Goal: Task Accomplishment & Management: Manage account settings

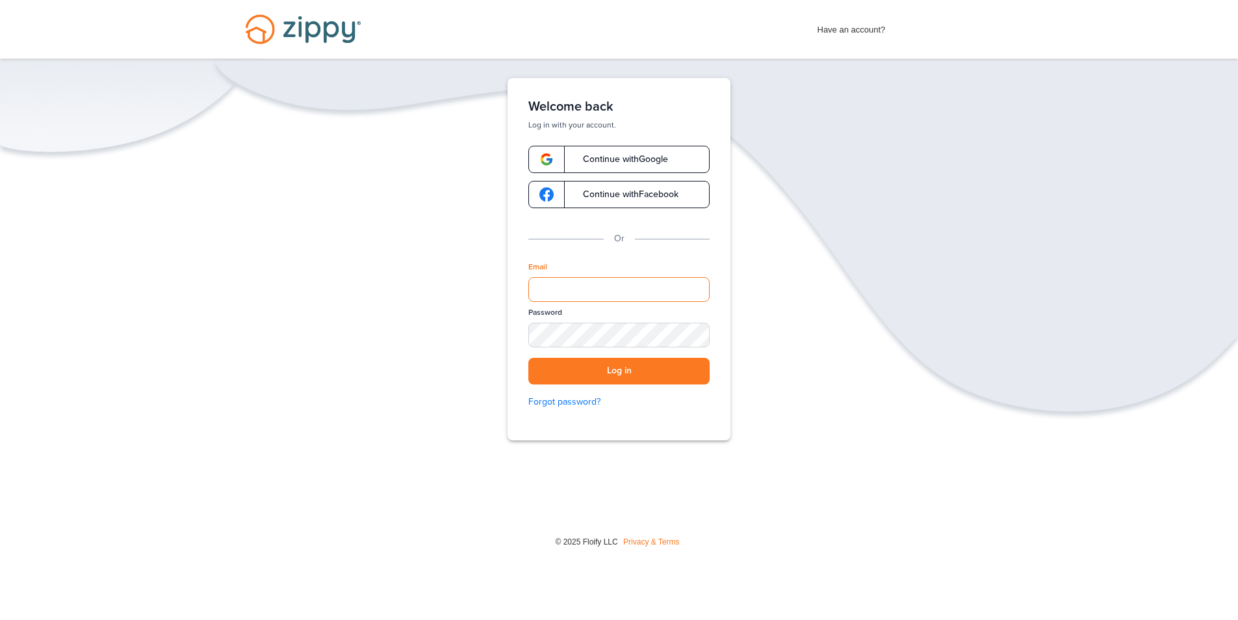
click at [674, 280] on input "Email" at bounding box center [619, 289] width 181 height 25
type input "**********"
click at [529, 358] on button "Log in" at bounding box center [619, 371] width 181 height 27
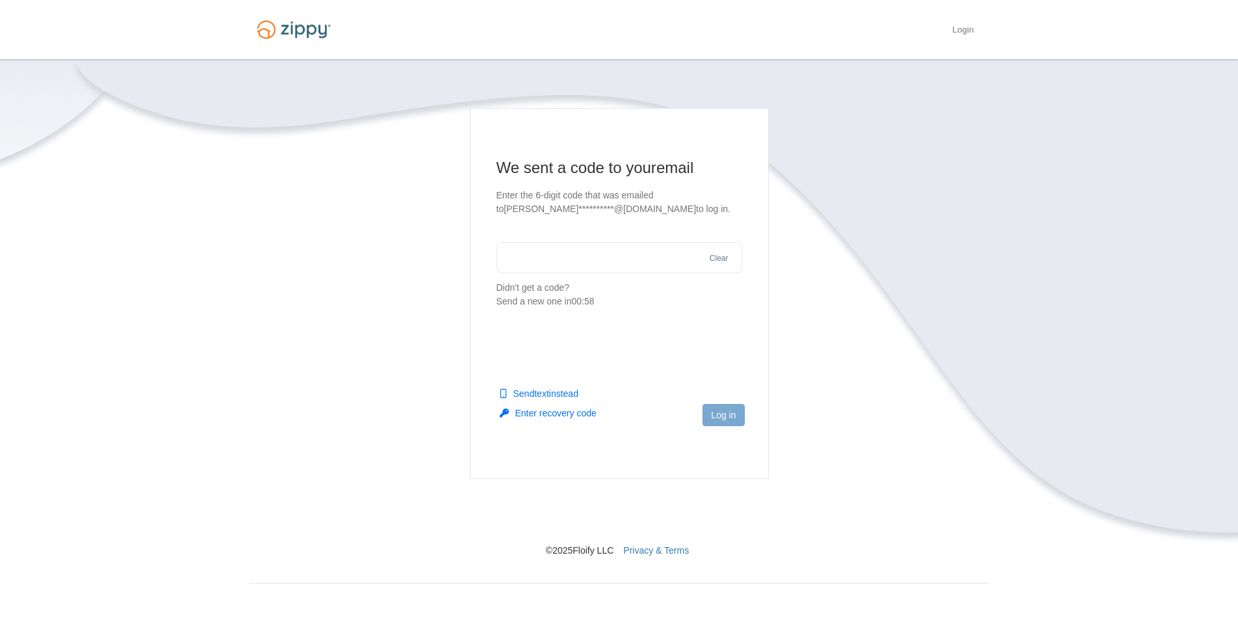
click at [584, 265] on input "text" at bounding box center [620, 257] width 246 height 31
type input "******"
click at [722, 408] on button "Log in" at bounding box center [724, 415] width 42 height 22
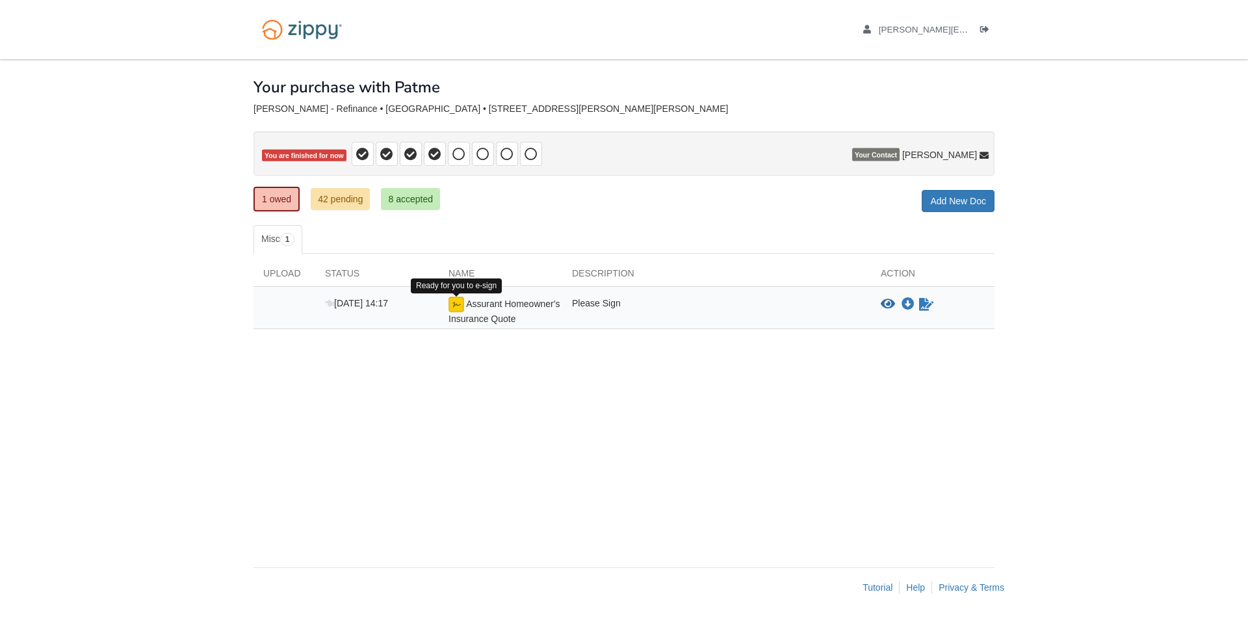
click at [456, 306] on img at bounding box center [457, 304] width 16 height 16
click at [459, 306] on img at bounding box center [457, 304] width 16 height 16
click at [460, 306] on img at bounding box center [457, 304] width 16 height 16
click at [461, 306] on img at bounding box center [457, 304] width 16 height 16
click at [926, 300] on icon "Sign Form" at bounding box center [926, 304] width 14 height 13
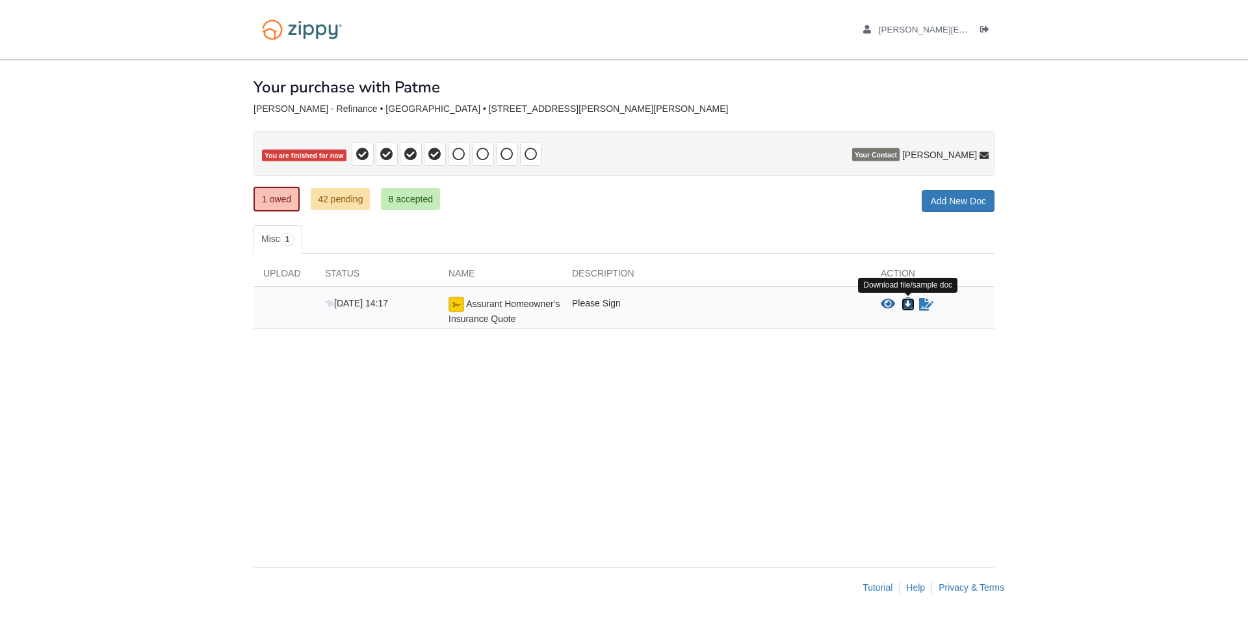
click at [908, 304] on icon "Download Assurant Homeowner's Insurance Quote" at bounding box center [908, 304] width 13 height 13
click at [495, 305] on span "Assurant Homeowner's Insurance Quote" at bounding box center [504, 310] width 111 height 25
click at [885, 301] on icon "View Assurant Homeowner's Insurance Quote" at bounding box center [888, 304] width 14 height 13
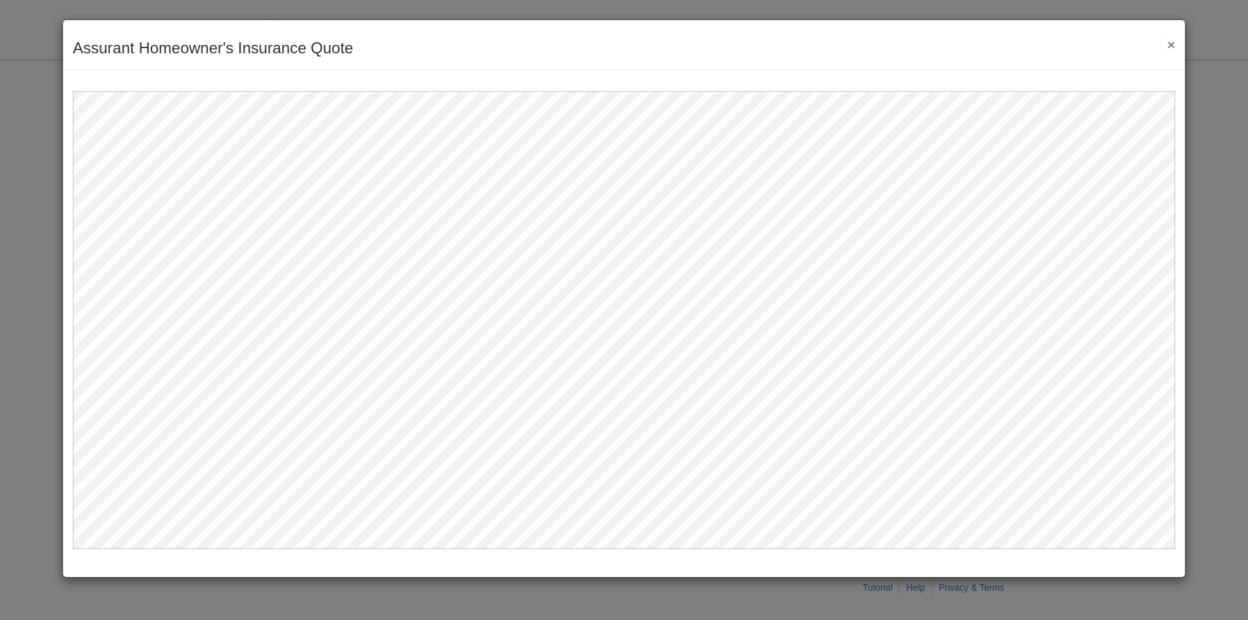
click at [1168, 45] on button "×" at bounding box center [1167, 45] width 15 height 14
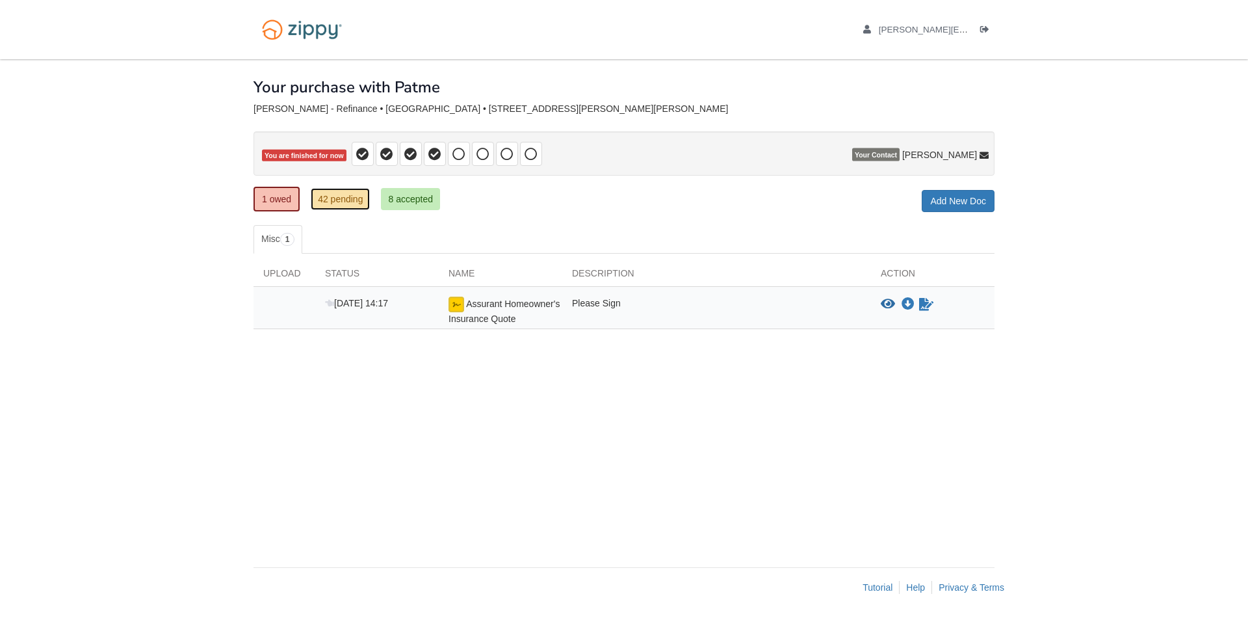
click at [347, 195] on link "42 pending" at bounding box center [340, 199] width 59 height 22
